Goal: Information Seeking & Learning: Learn about a topic

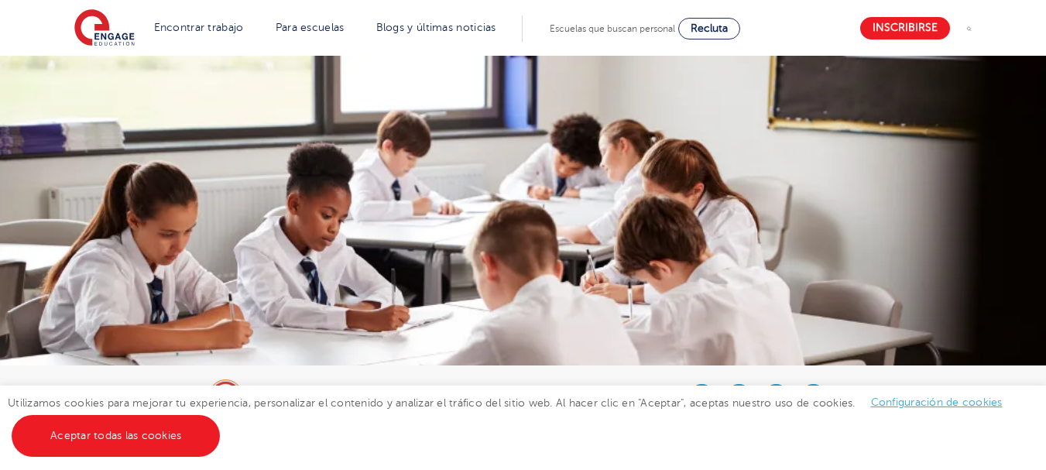
scroll to position [956, 0]
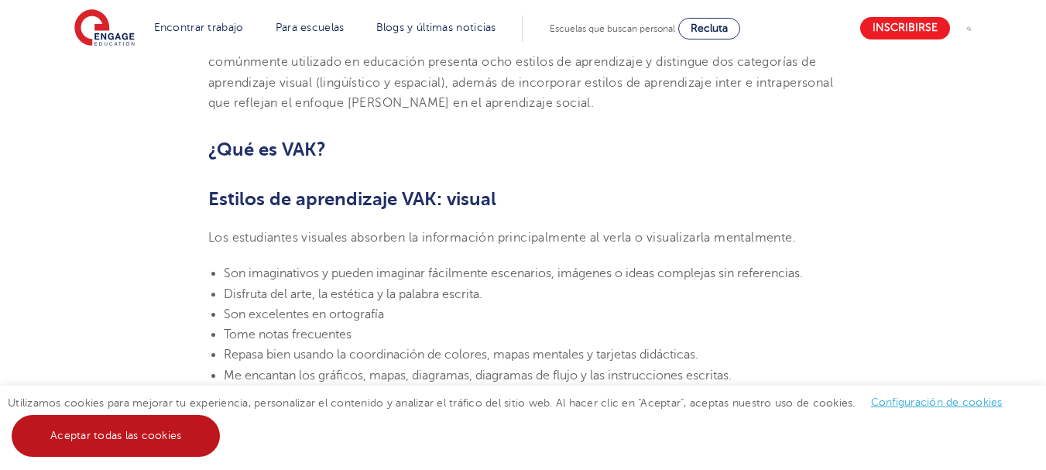
click at [119, 424] on link "Aceptar todas las cookies" at bounding box center [116, 436] width 208 height 42
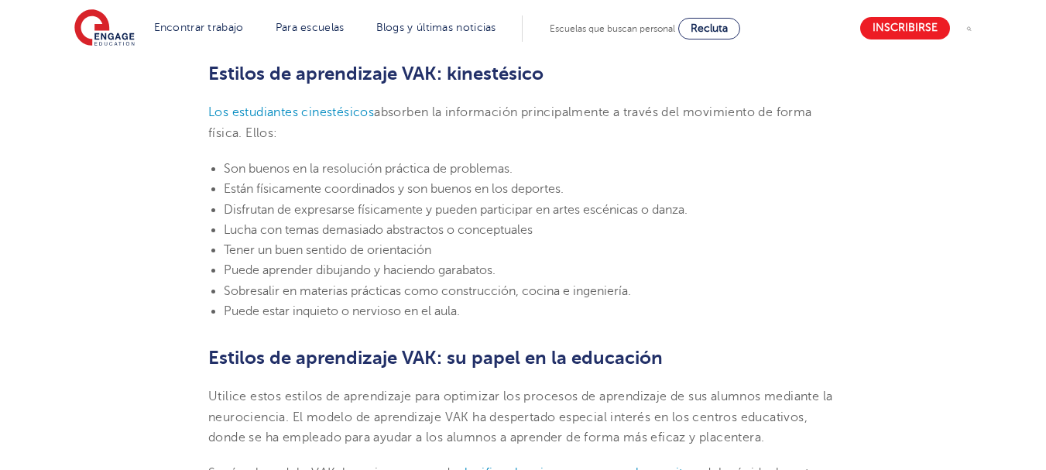
scroll to position [1649, 0]
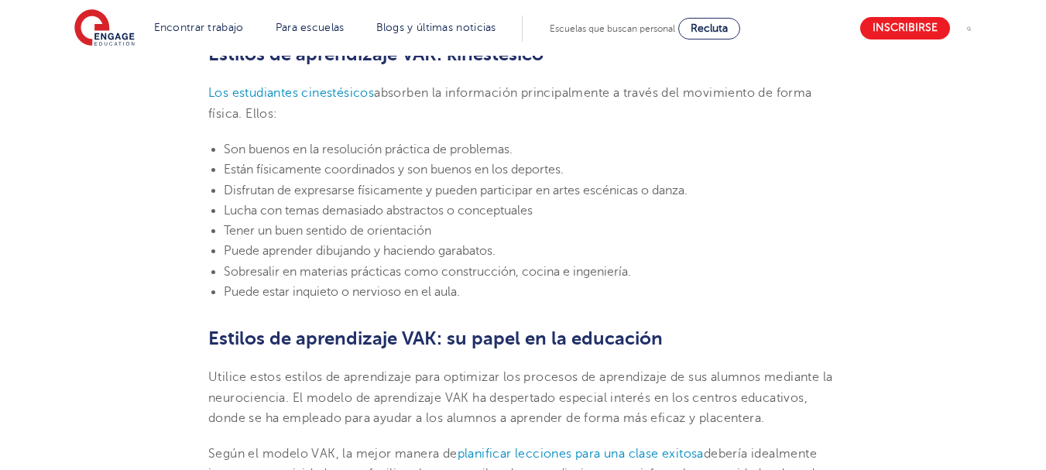
click at [692, 206] on li "Lucha con temas demasiado abstractos o conceptuales" at bounding box center [531, 211] width 614 height 20
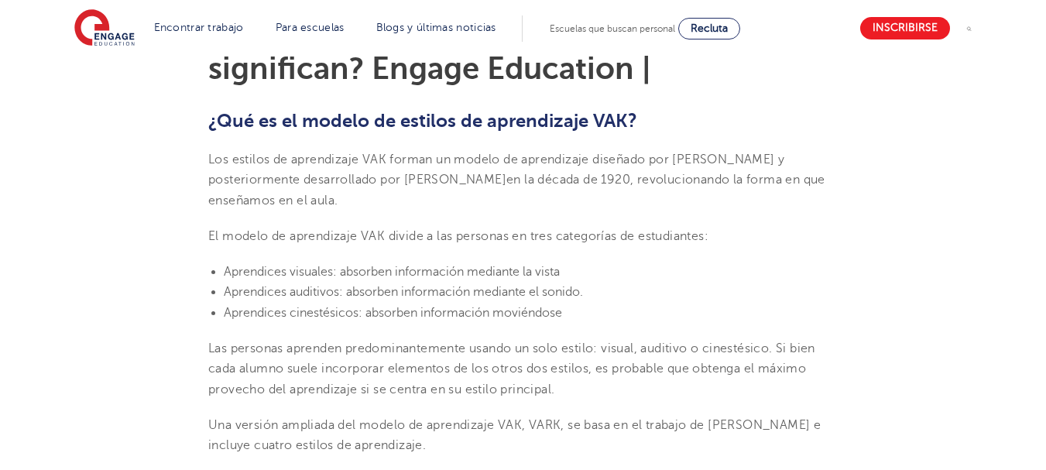
scroll to position [455, 0]
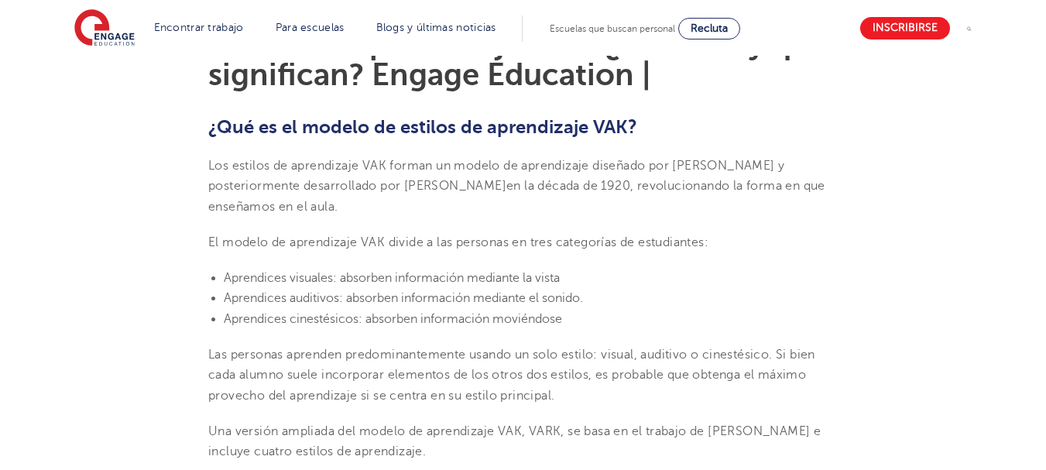
click at [676, 167] on font "Los estilos de aprendizaje VAK forman un modelo de aprendizaje diseñado por [PE…" at bounding box center [496, 176] width 576 height 34
drag, startPoint x: 676, startPoint y: 167, endPoint x: 791, endPoint y: 168, distance: 114.6
click at [785, 168] on font "Los estilos de aprendizaje VAK forman un modelo de aprendizaje diseñado por [PE…" at bounding box center [496, 176] width 576 height 34
drag, startPoint x: 408, startPoint y: 183, endPoint x: 472, endPoint y: 187, distance: 63.6
click at [472, 187] on font "Los estilos de aprendizaje VAK forman un modelo de aprendizaje diseñado por [PE…" at bounding box center [496, 176] width 576 height 34
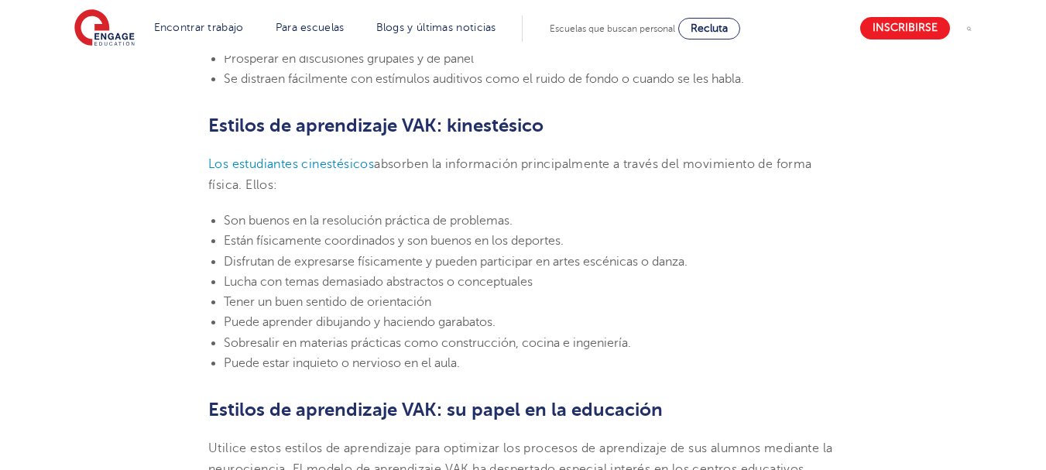
scroll to position [1584, 0]
